Goal: Task Accomplishment & Management: Use online tool/utility

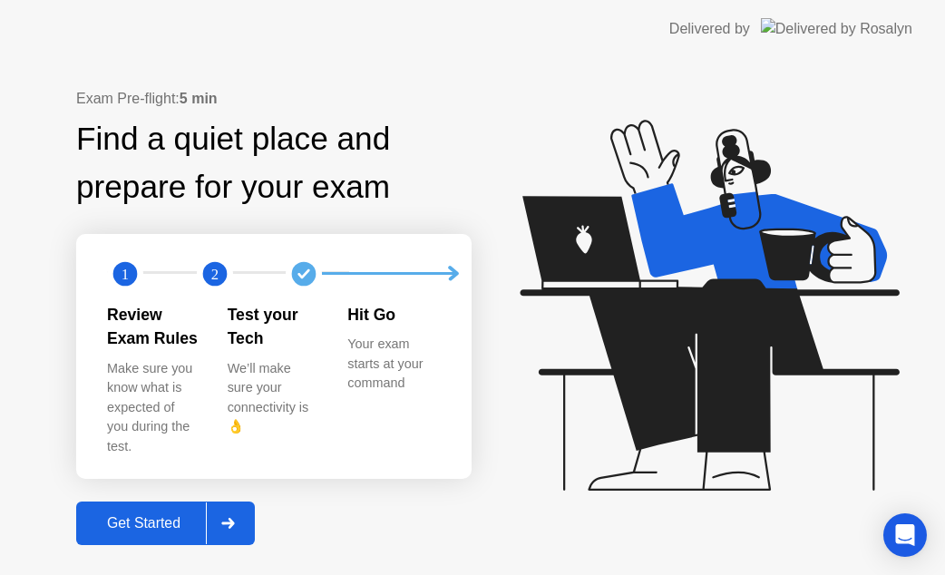
click at [132, 502] on button "Get Started" at bounding box center [165, 524] width 179 height 44
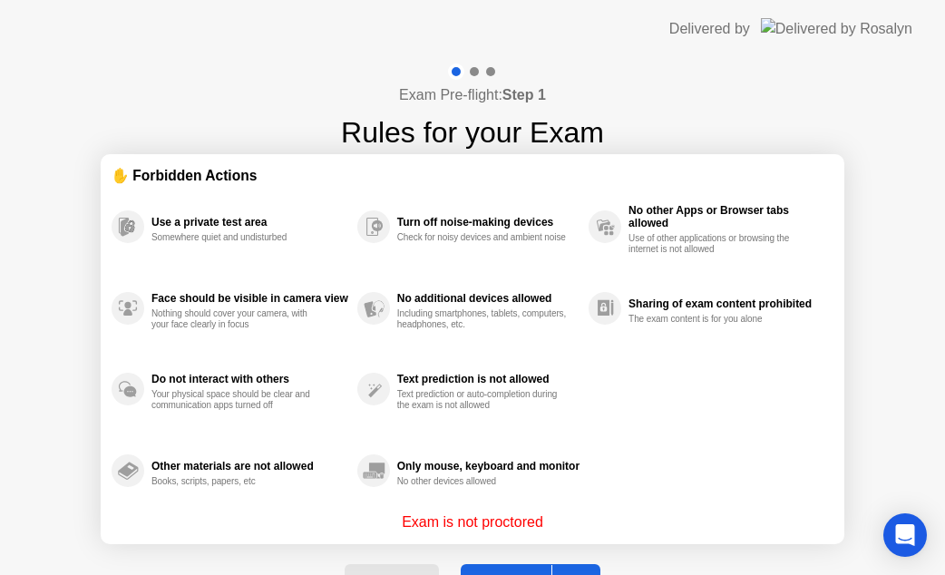
click at [487, 567] on button "Got it" at bounding box center [531, 586] width 140 height 44
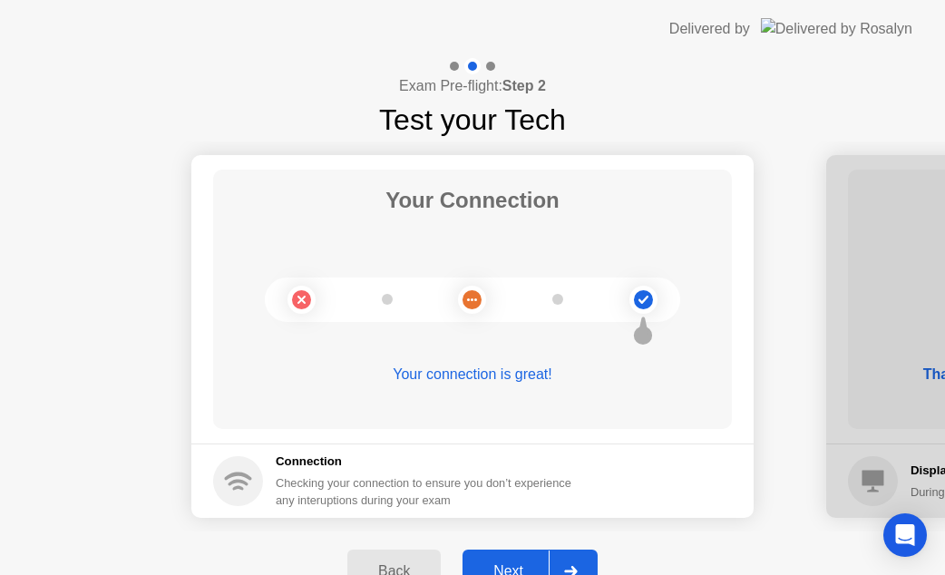
click at [510, 555] on button "Next" at bounding box center [530, 572] width 135 height 44
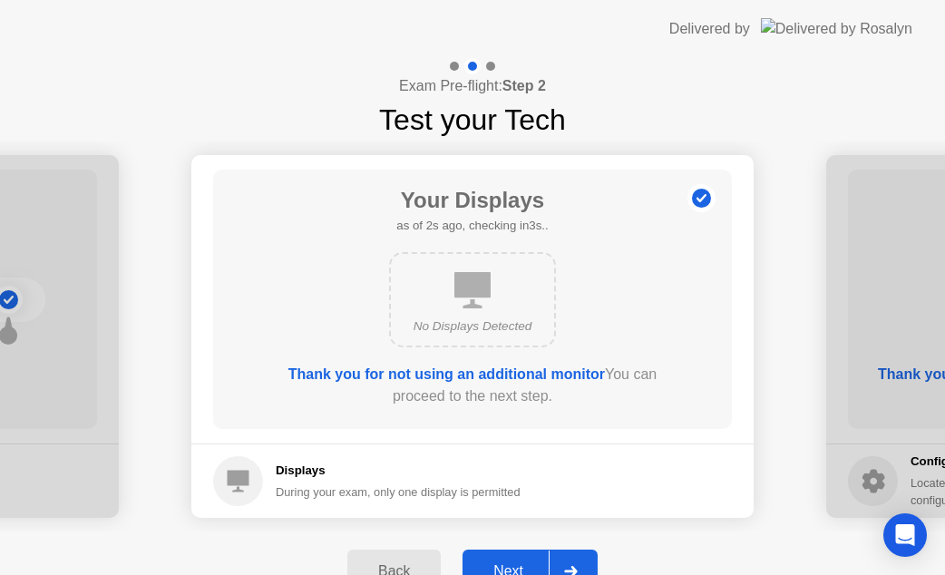
click at [510, 557] on button "Next" at bounding box center [530, 572] width 135 height 44
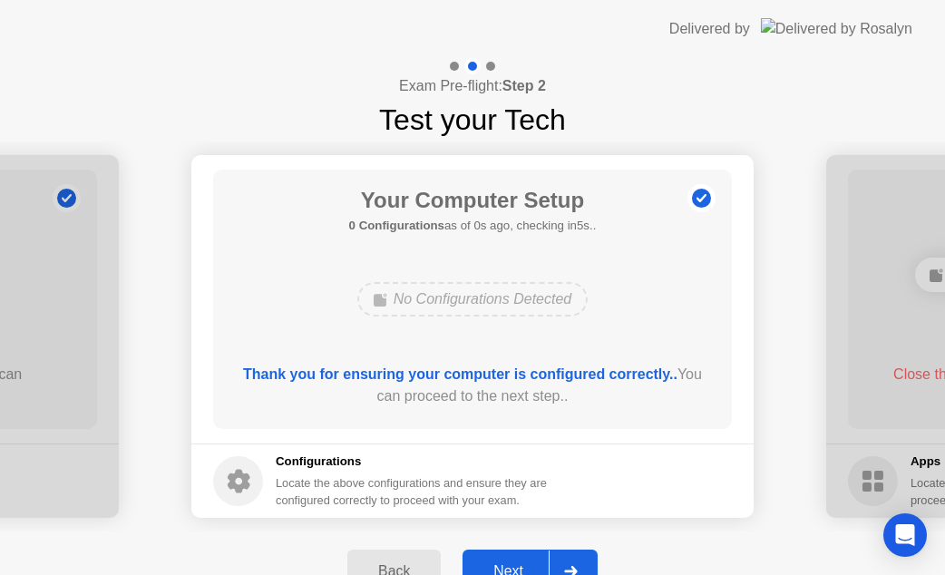
click at [510, 557] on button "Next" at bounding box center [530, 572] width 135 height 44
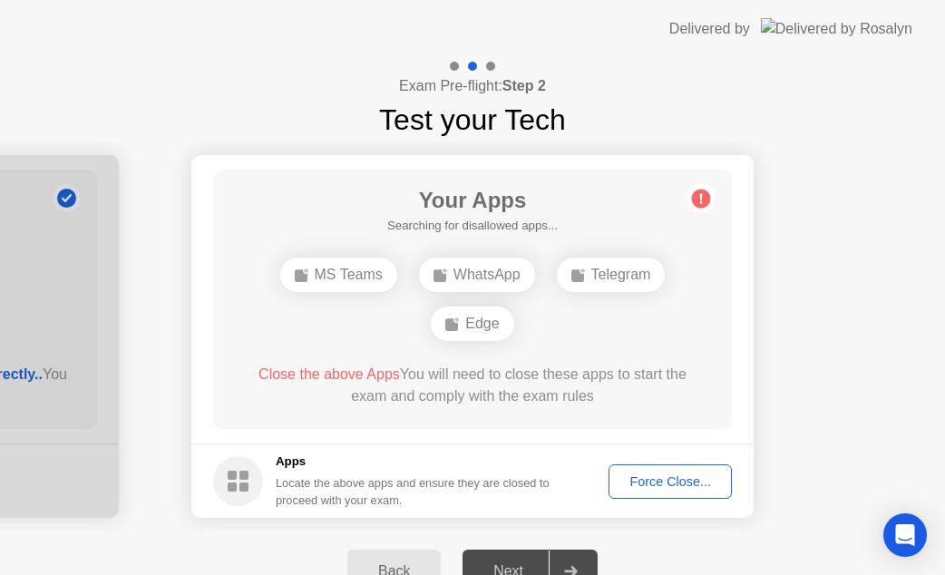
click at [623, 484] on div "Force Close..." at bounding box center [670, 481] width 111 height 15
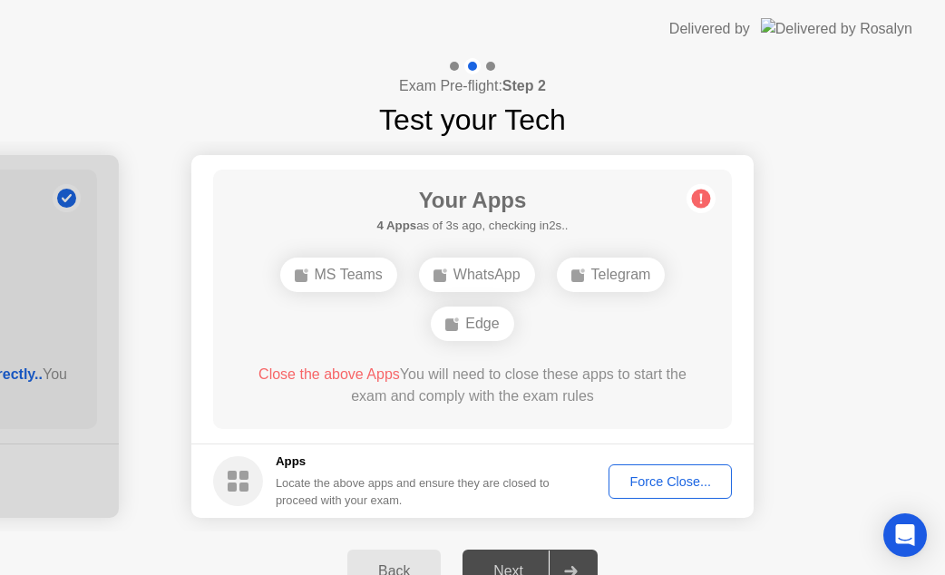
click at [644, 474] on div "Force Close..." at bounding box center [670, 481] width 111 height 15
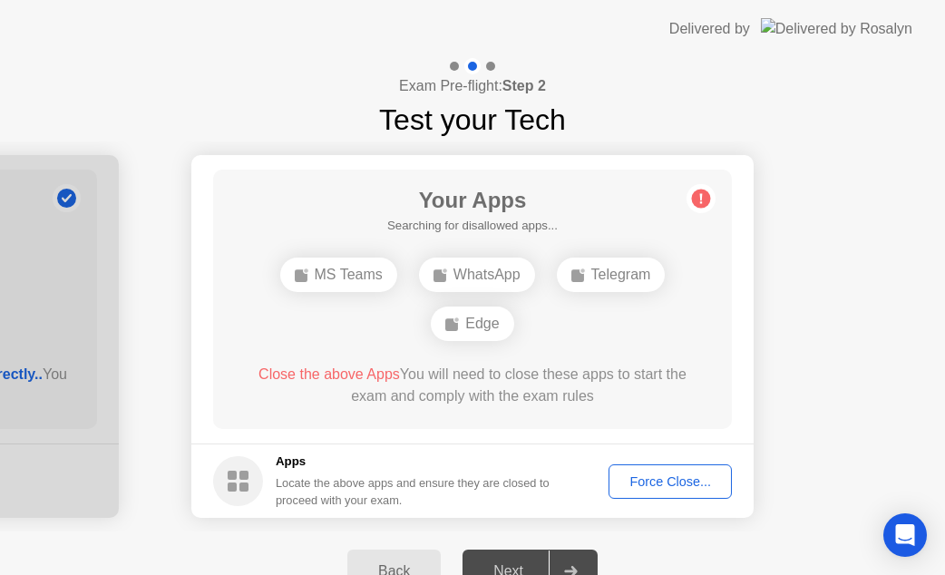
click at [657, 470] on button "Force Close..." at bounding box center [670, 481] width 123 height 34
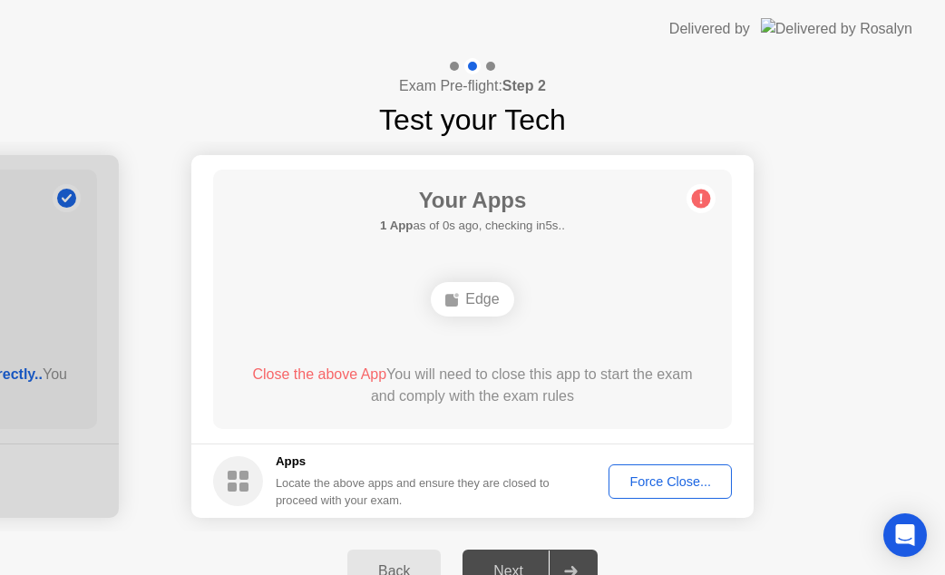
click at [680, 491] on button "Force Close..." at bounding box center [670, 481] width 123 height 34
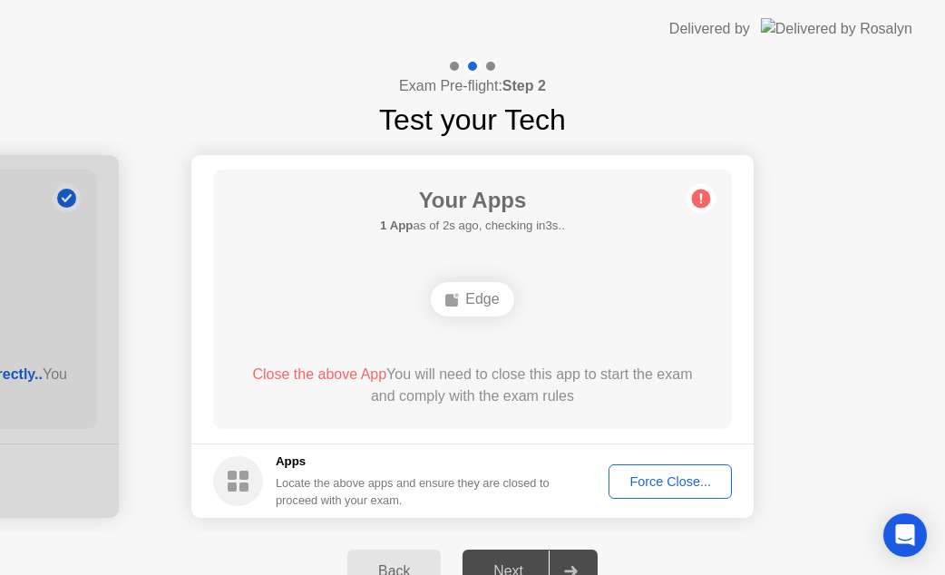
click at [656, 481] on div "Force Close..." at bounding box center [670, 481] width 111 height 15
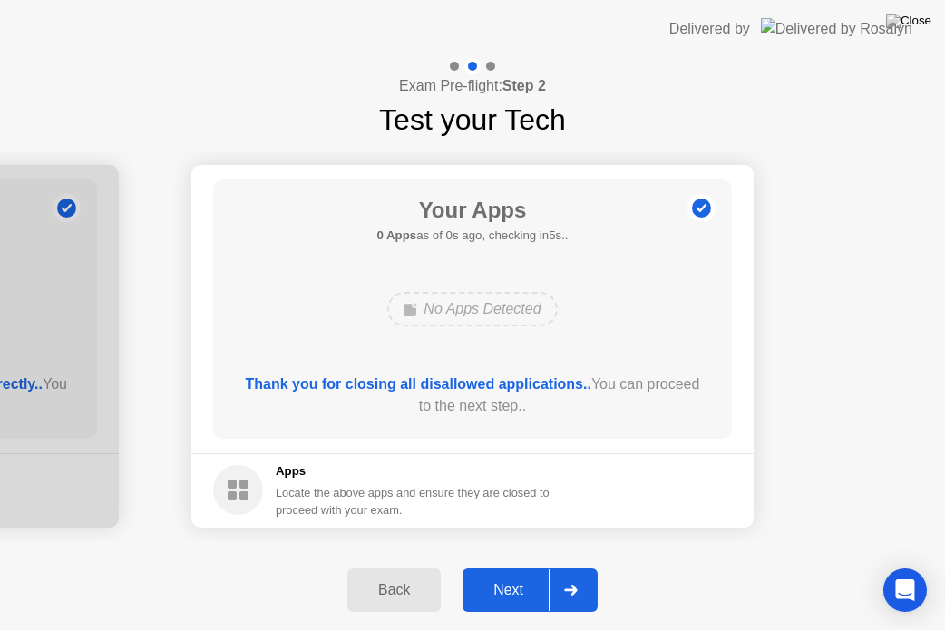
click at [522, 574] on button "Next" at bounding box center [530, 591] width 135 height 44
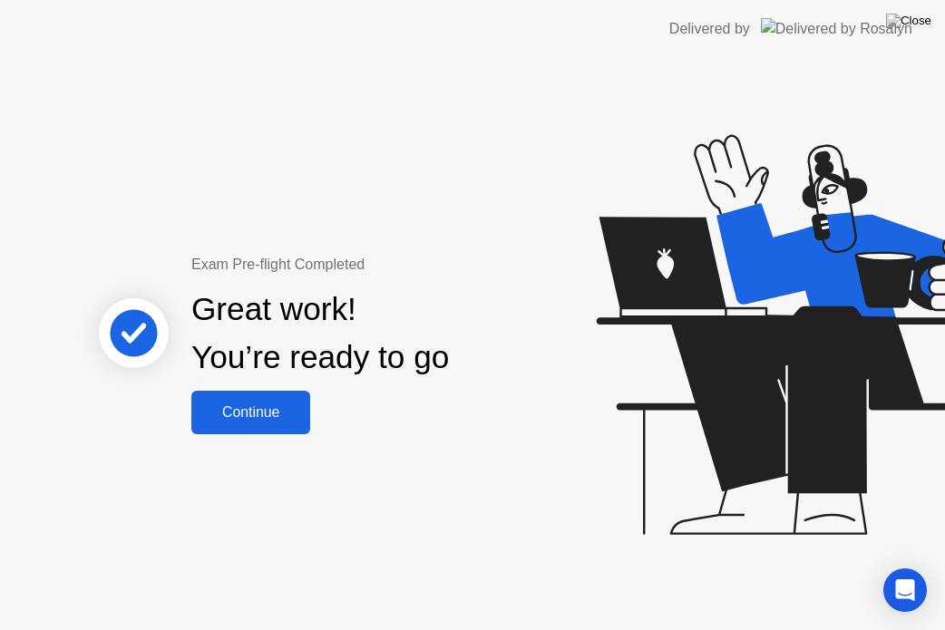
click at [274, 421] on div "Continue" at bounding box center [251, 413] width 108 height 16
